Goal: Check status: Check status

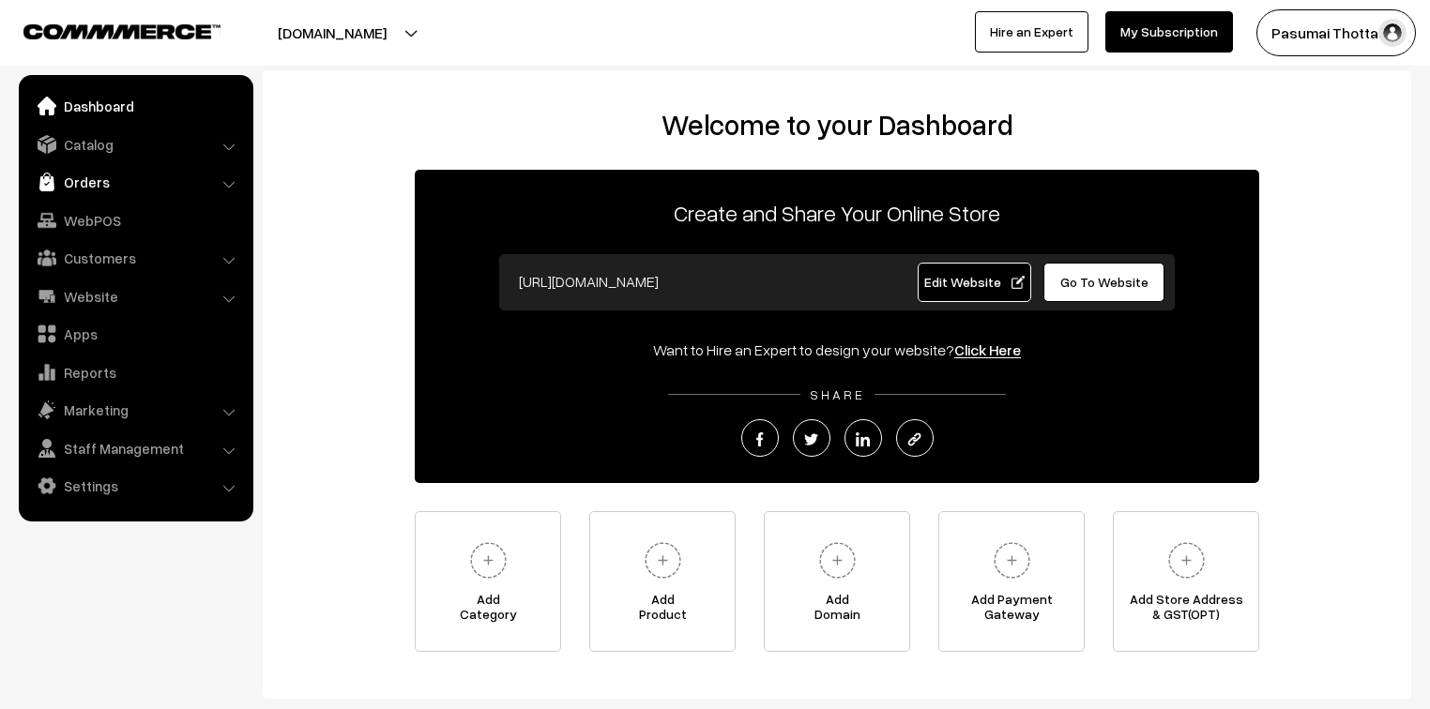
click at [94, 184] on link "Orders" at bounding box center [134, 182] width 223 height 34
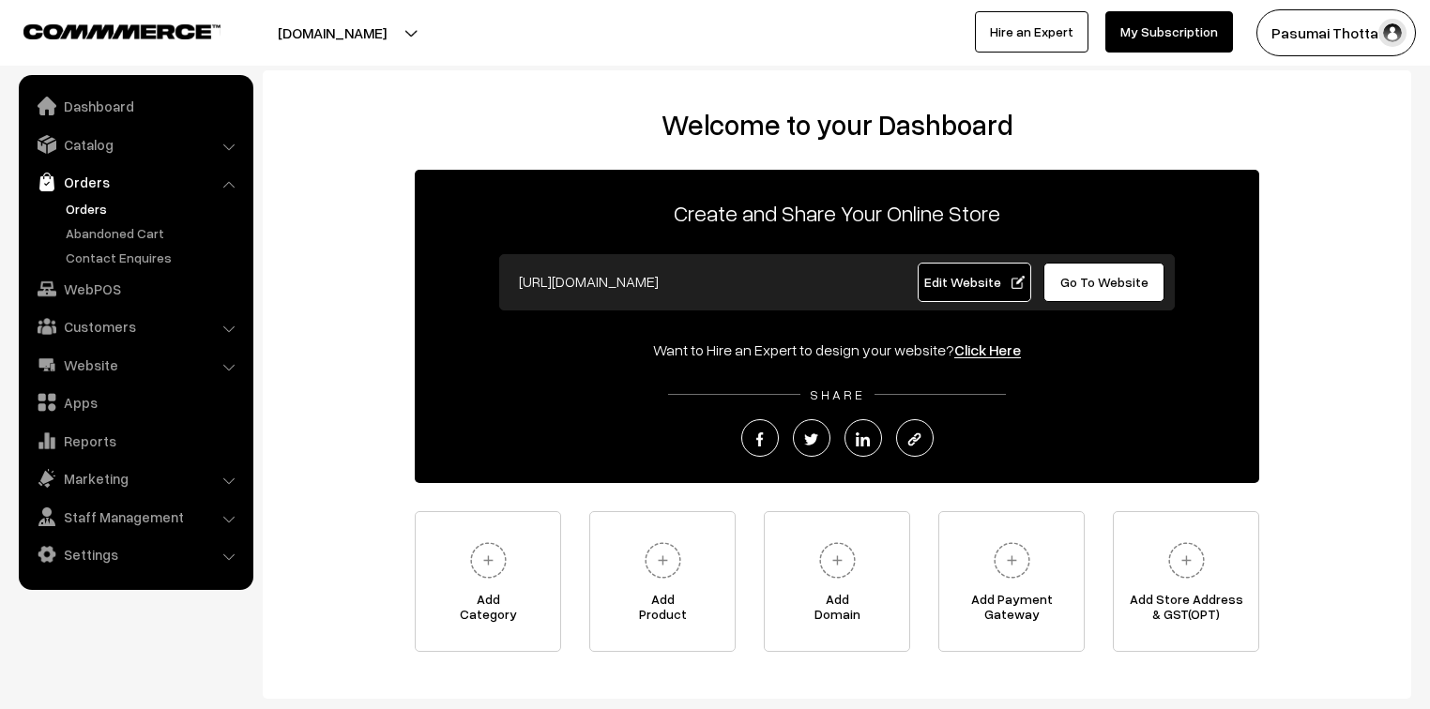
click at [99, 205] on link "Orders" at bounding box center [154, 209] width 186 height 20
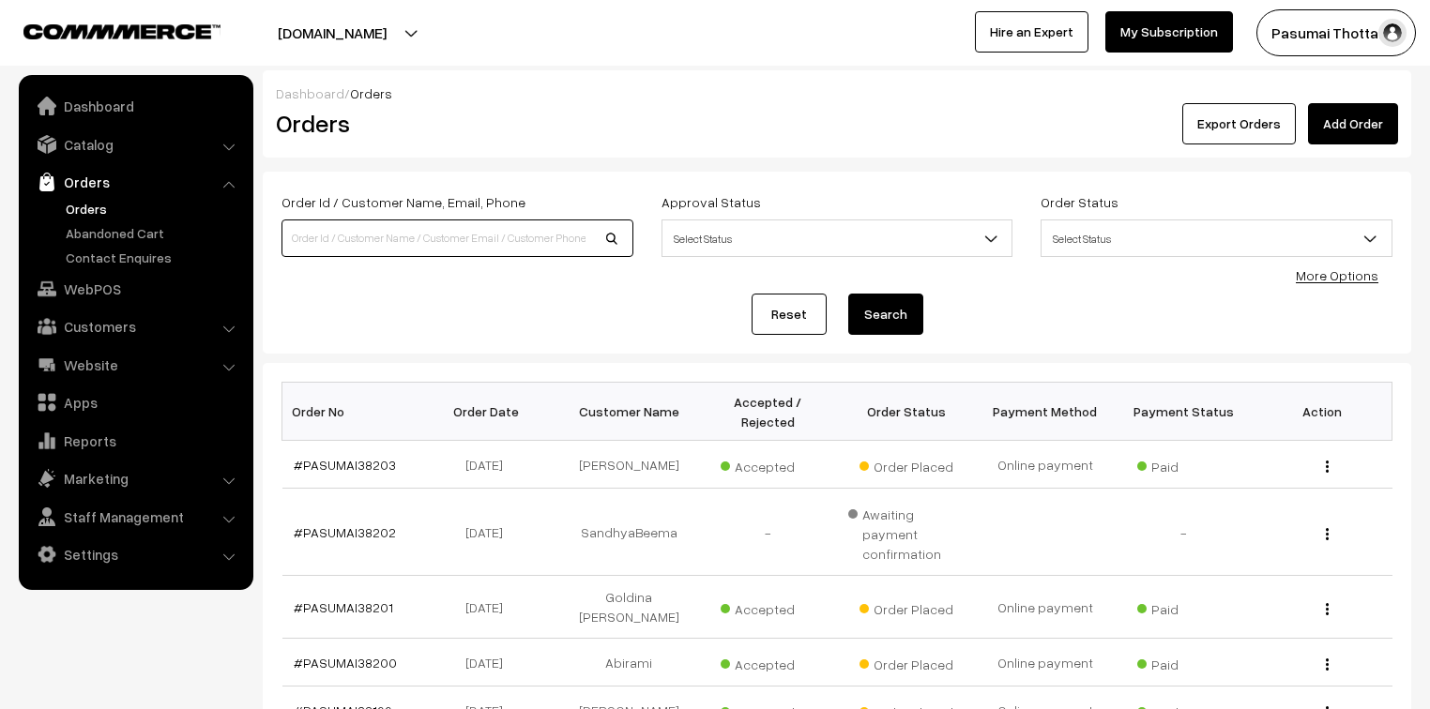
click at [439, 244] on input at bounding box center [457, 239] width 352 height 38
type input "8220541831"
click at [848, 294] on button "Search" at bounding box center [885, 314] width 75 height 41
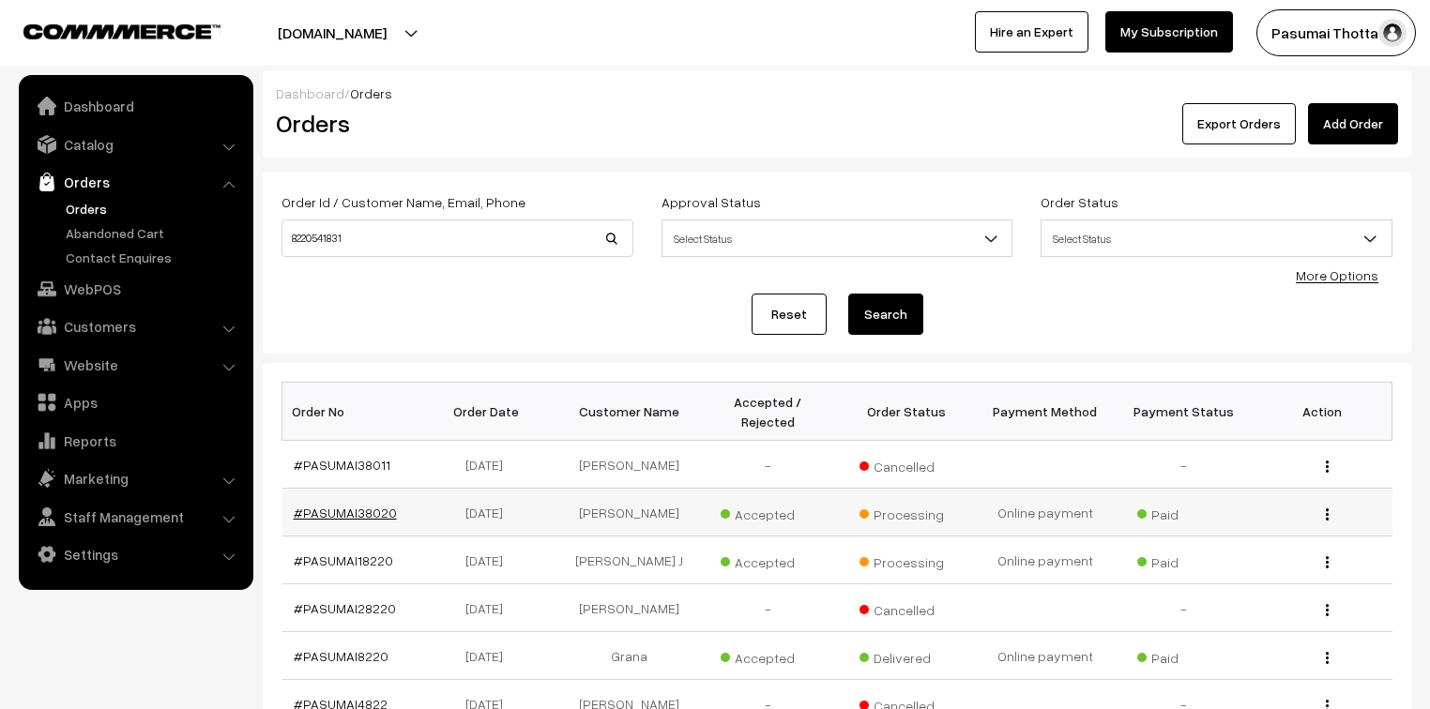
drag, startPoint x: 357, startPoint y: 506, endPoint x: 336, endPoint y: 499, distance: 22.6
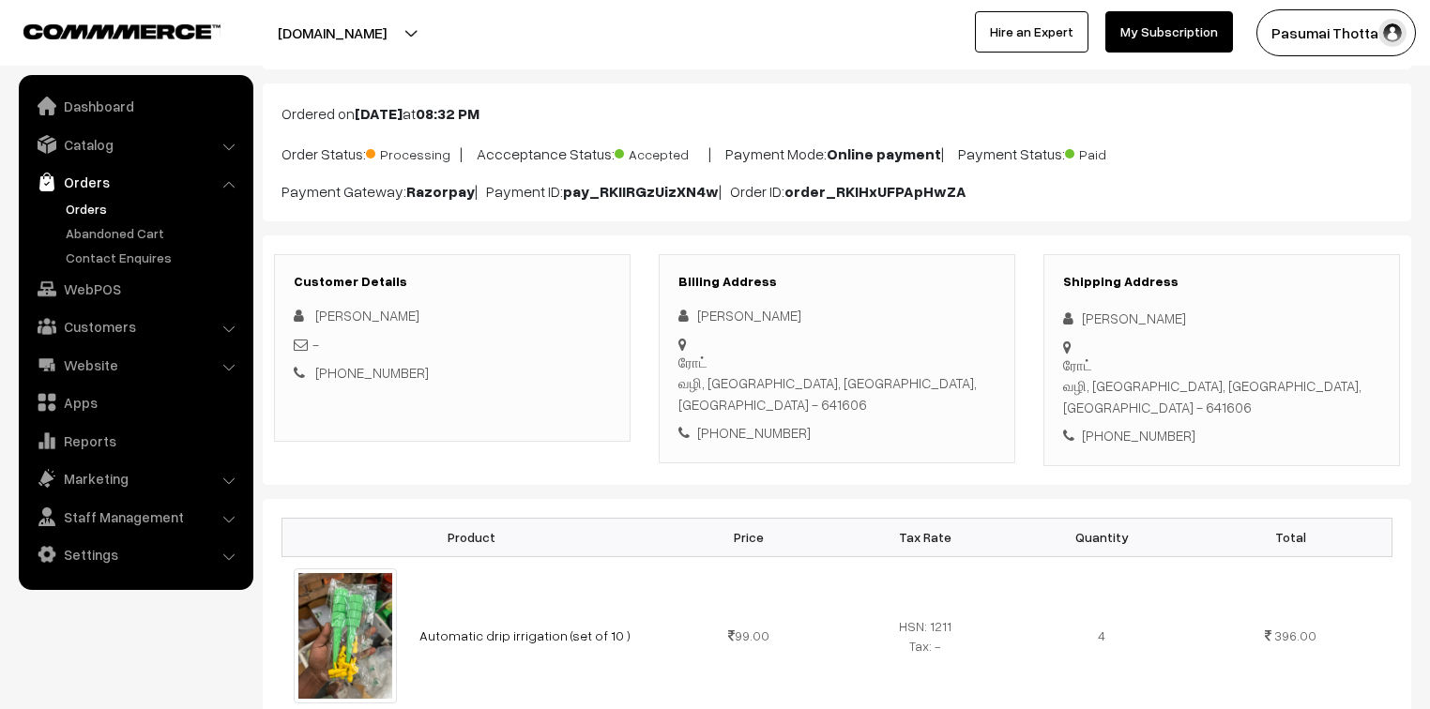
scroll to position [75, 0]
